Goal: Information Seeking & Learning: Learn about a topic

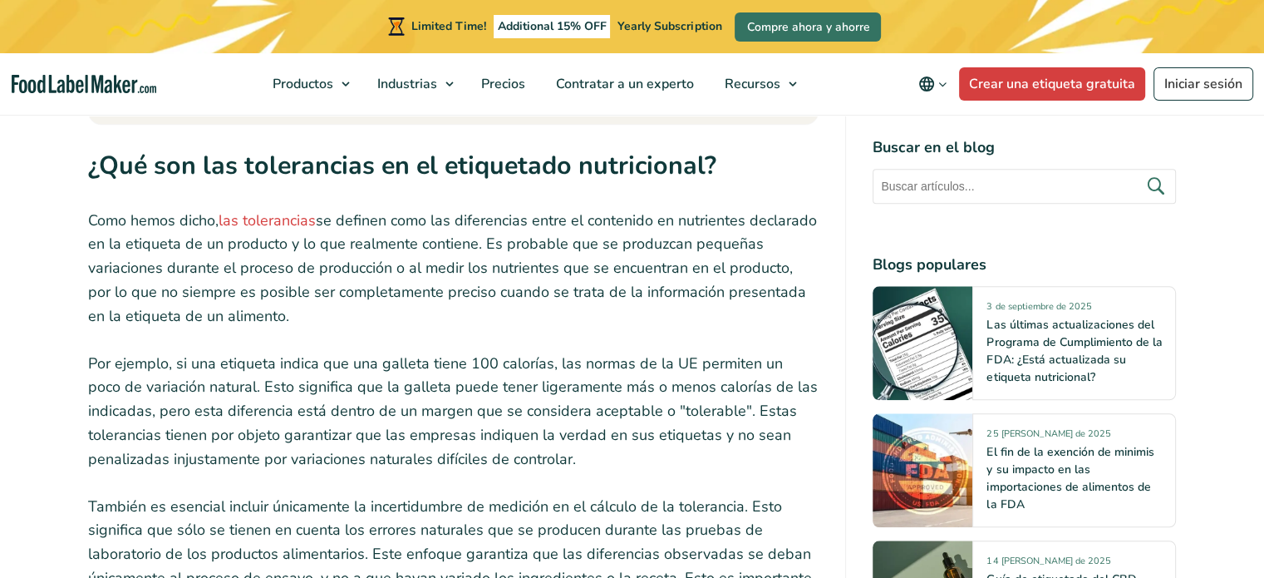
scroll to position [1782, 0]
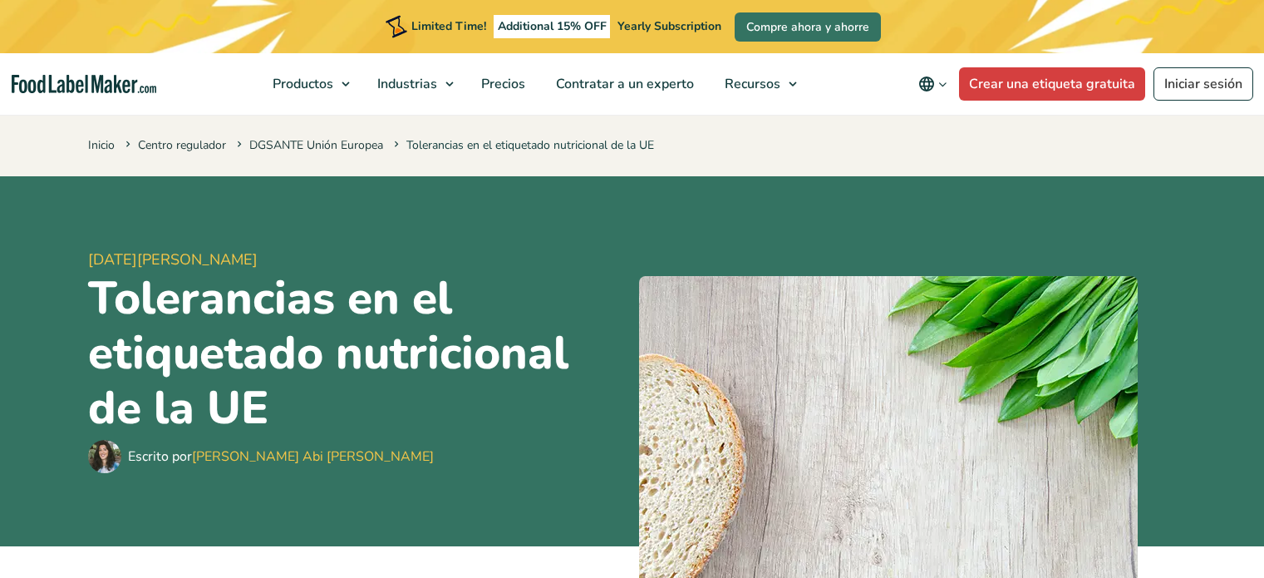
scroll to position [1287, 0]
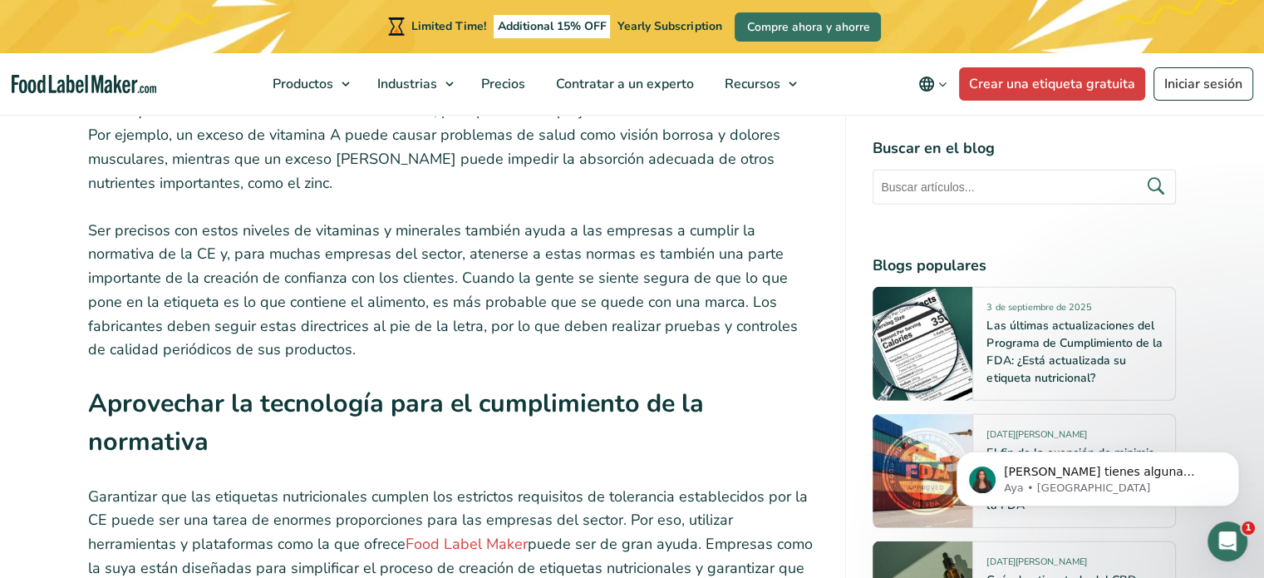
scroll to position [4452, 0]
